Goal: Go to known website: Access a specific website the user already knows

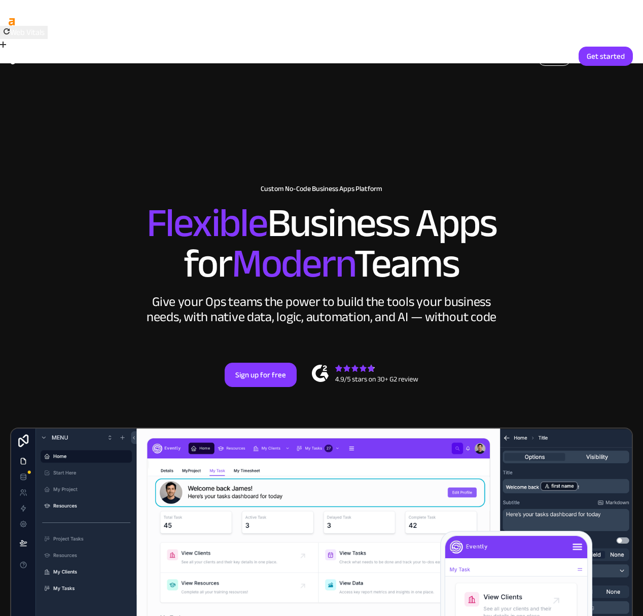
click at [557, 54] on link "Login" at bounding box center [553, 56] width 33 height 19
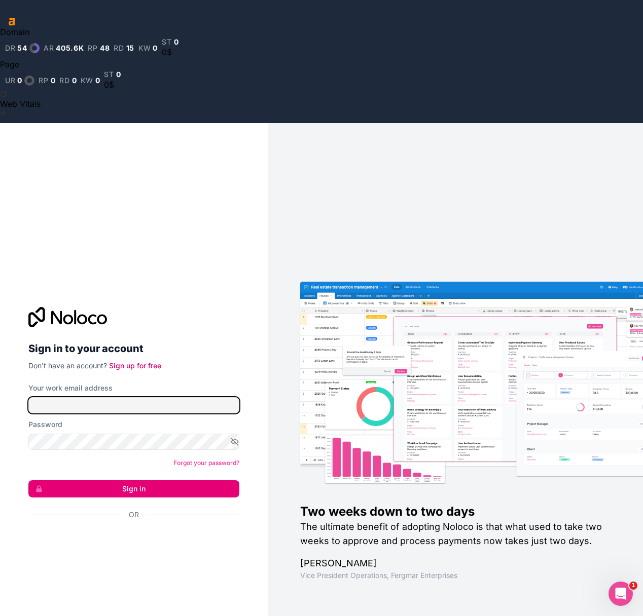
click at [105, 397] on input "Your work email address" at bounding box center [133, 405] width 211 height 16
type input "office@alliancenw.org"
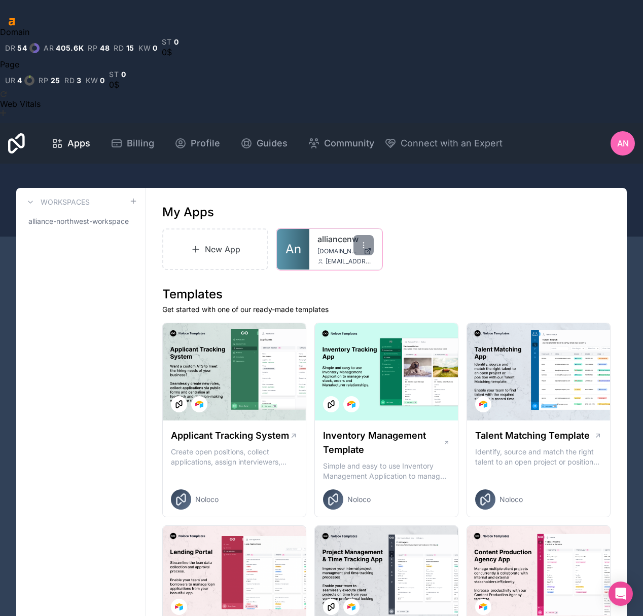
click at [298, 229] on link "An" at bounding box center [293, 249] width 32 height 41
